Goal: Transaction & Acquisition: Purchase product/service

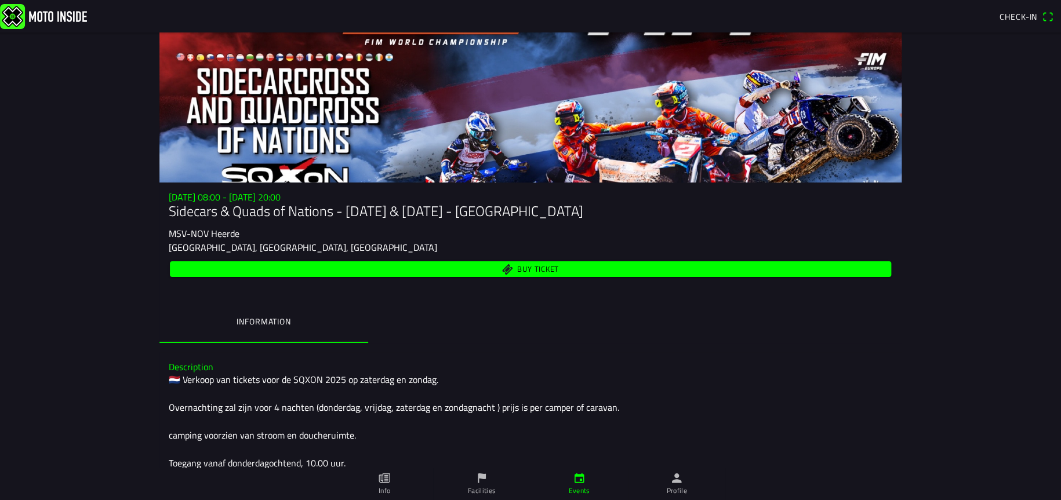
click at [482, 264] on span "Buy ticket" at bounding box center [531, 269] width 708 height 16
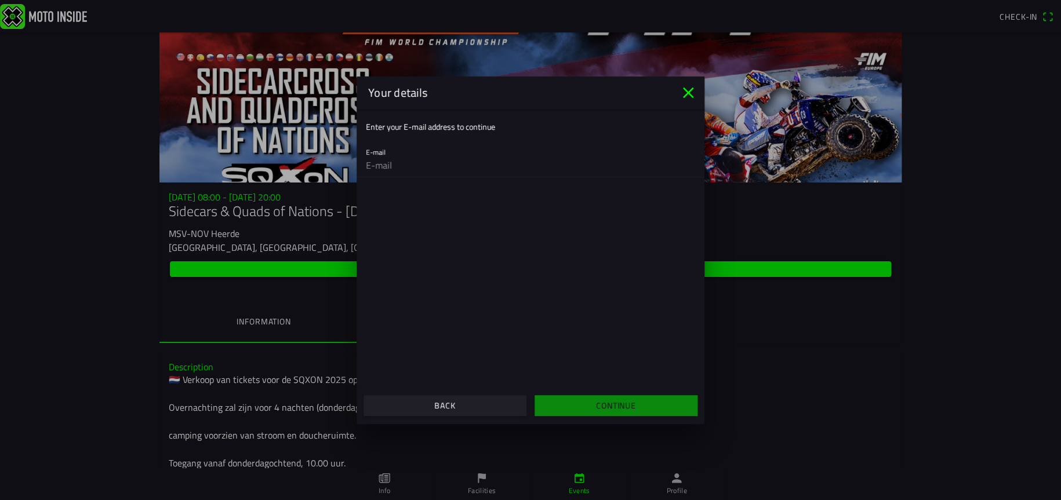
click at [681, 93] on icon "close" at bounding box center [688, 92] width 19 height 19
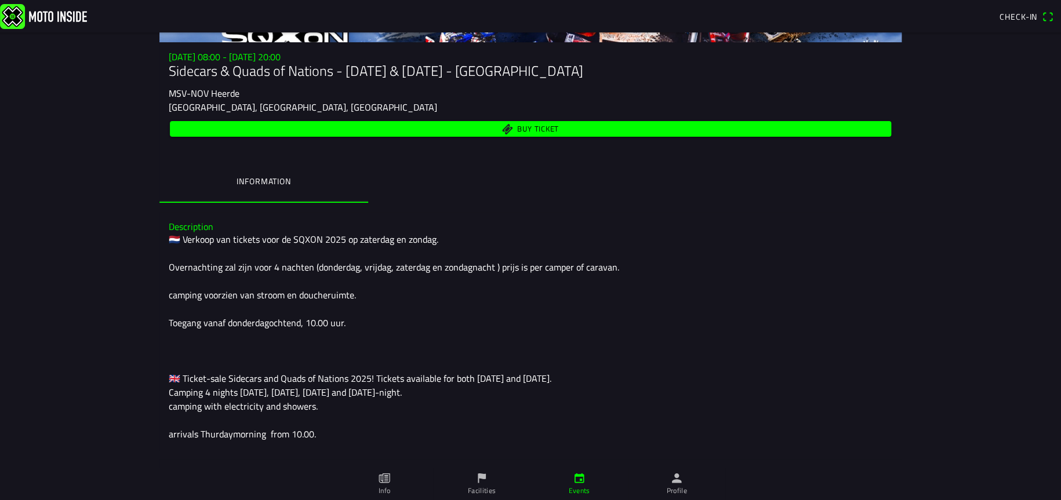
scroll to position [273, 0]
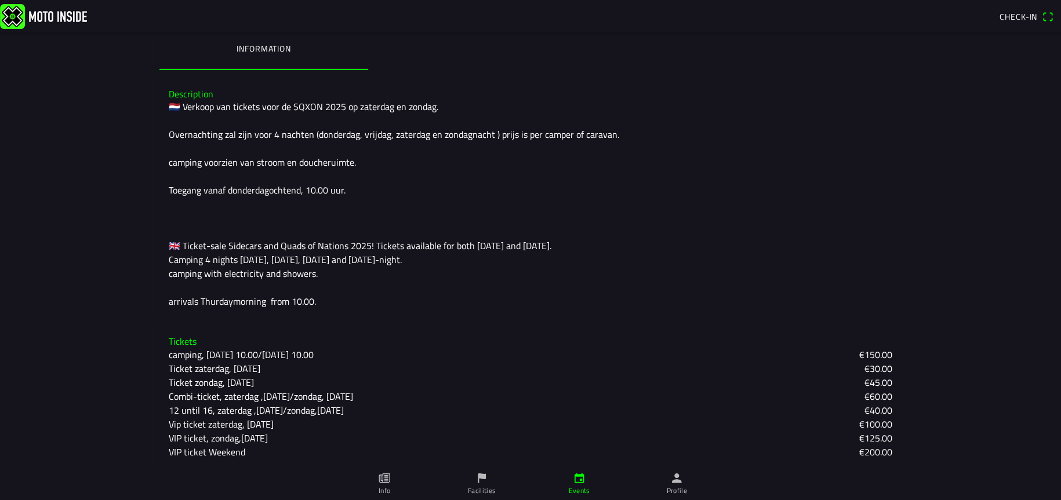
click at [378, 485] on link "Info" at bounding box center [384, 484] width 97 height 32
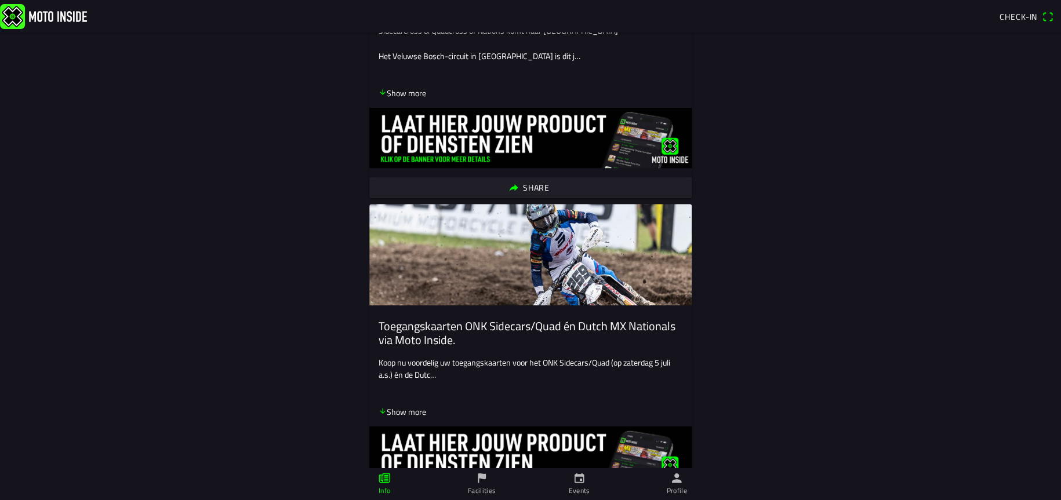
scroll to position [348, 0]
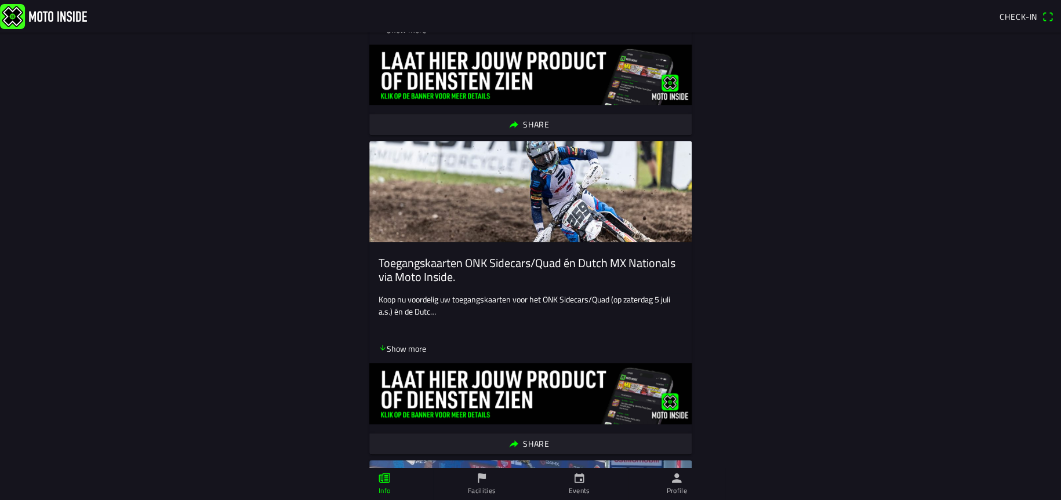
click at [475, 480] on link "Events" at bounding box center [468, 477] width 14 height 14
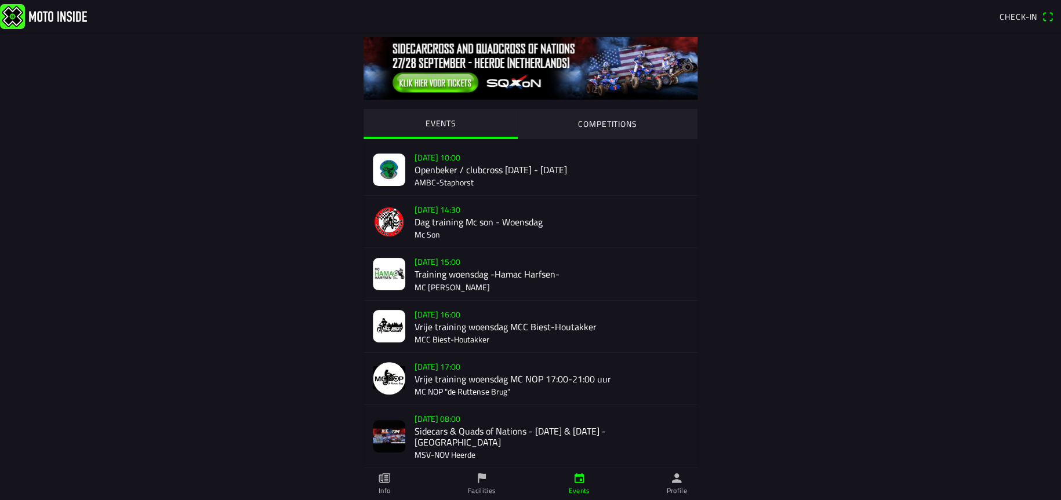
click at [491, 430] on div "[DATE] 08:00 Sidecars & Quads of Nations - [DATE] & [DATE] - Heerde MSV-NOV Hee…" at bounding box center [551, 436] width 274 height 63
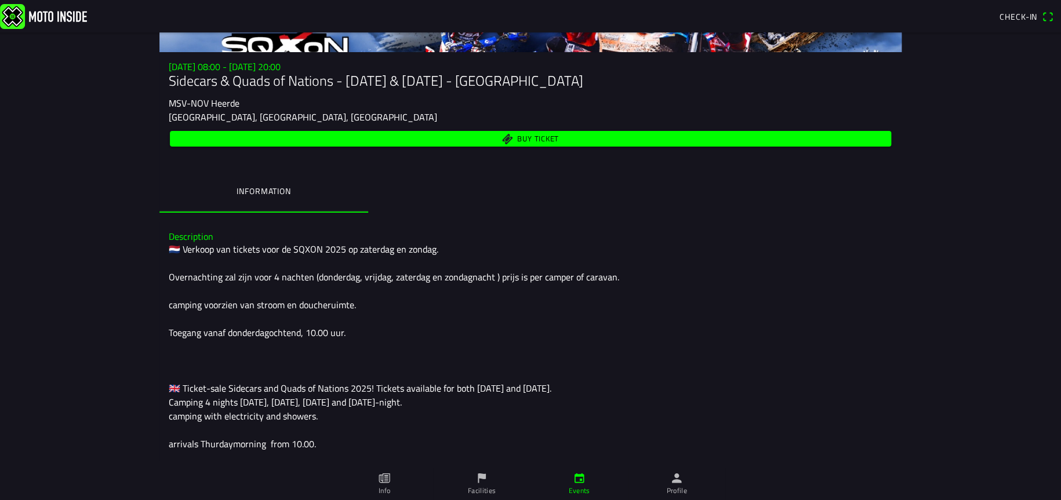
scroll to position [273, 0]
